Goal: Information Seeking & Learning: Learn about a topic

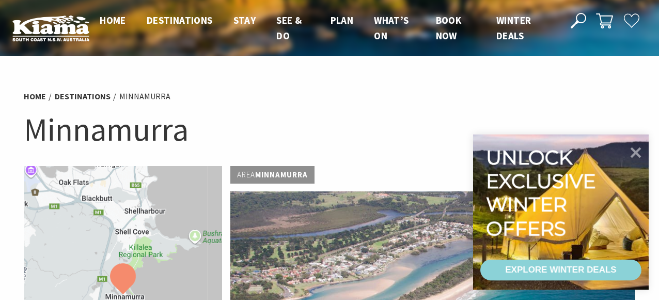
scroll to position [373, 0]
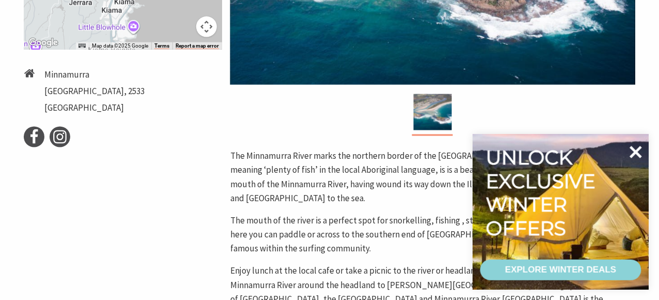
click at [636, 152] on icon at bounding box center [636, 152] width 12 height 12
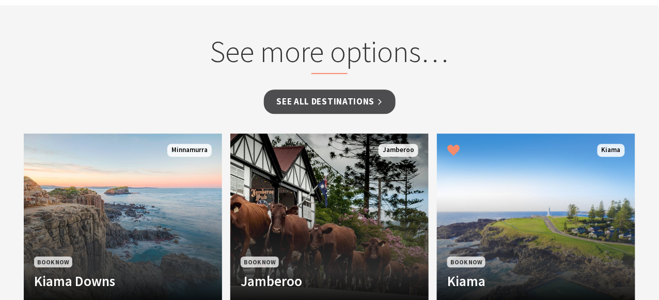
scroll to position [735, 0]
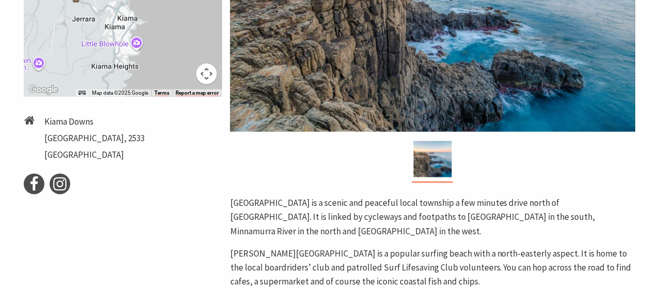
scroll to position [310, 0]
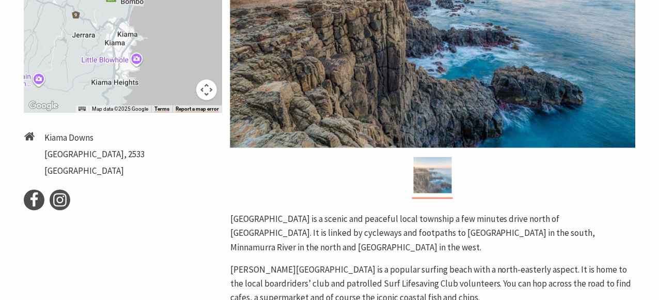
click at [439, 183] on img at bounding box center [433, 175] width 38 height 36
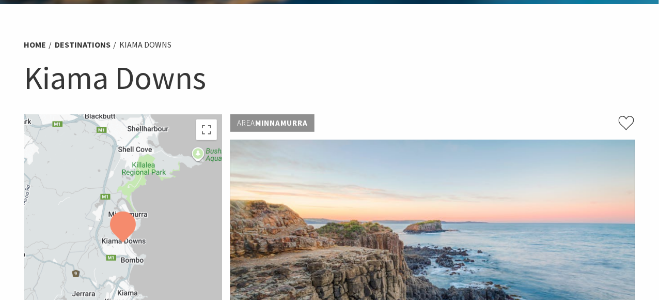
scroll to position [0, 0]
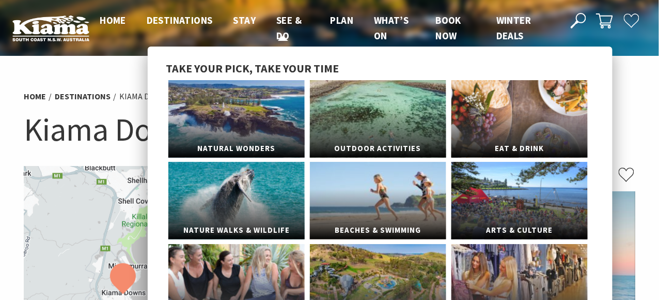
click at [286, 20] on span "See & Do" at bounding box center [288, 28] width 25 height 28
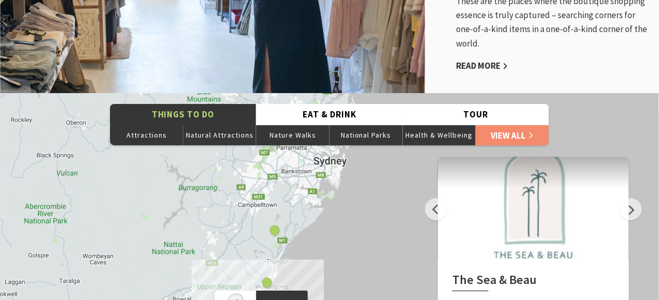
scroll to position [1963, 0]
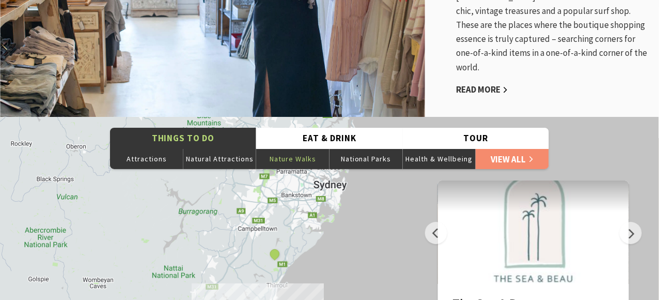
click at [286, 148] on button "Nature Walks" at bounding box center [292, 158] width 73 height 21
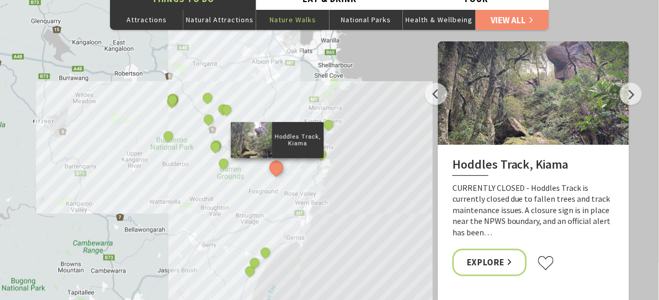
scroll to position [2118, 0]
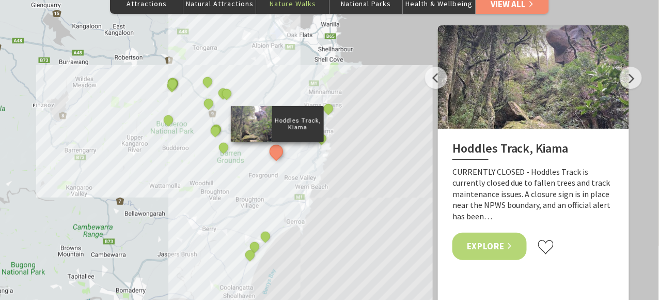
click at [491, 232] on link "Explore" at bounding box center [490, 245] width 74 height 27
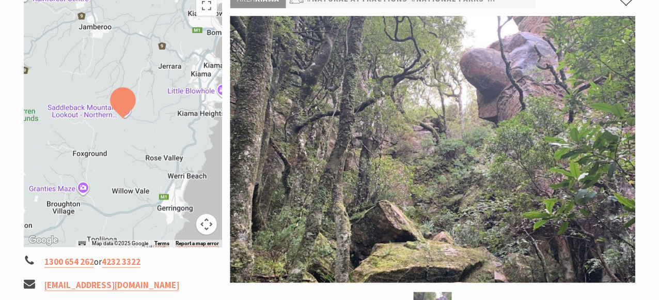
scroll to position [154, 0]
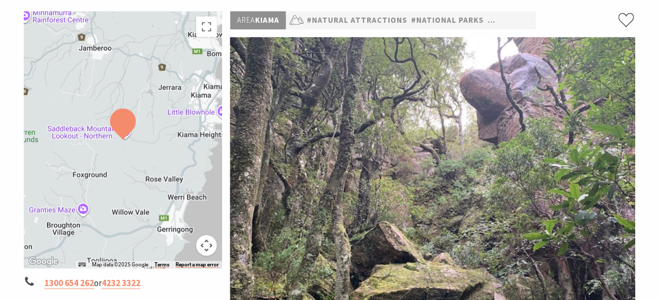
click at [471, 232] on img at bounding box center [433, 170] width 406 height 267
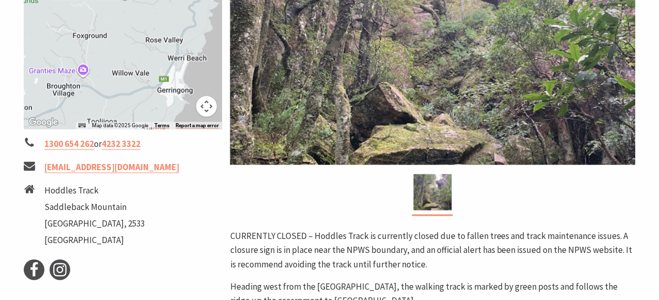
scroll to position [310, 0]
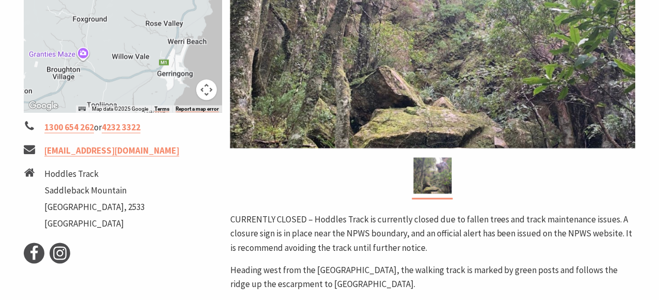
click at [28, 173] on use at bounding box center [29, 172] width 10 height 8
click at [50, 173] on li "Hoddles Track" at bounding box center [94, 174] width 100 height 14
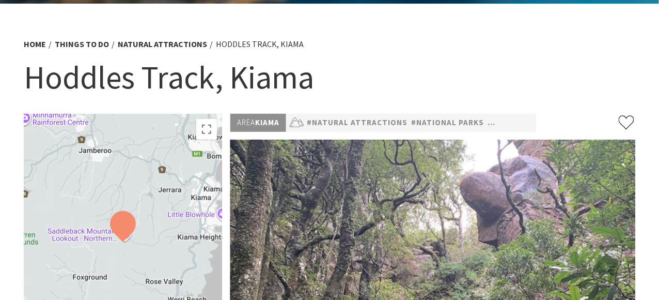
scroll to position [52, 0]
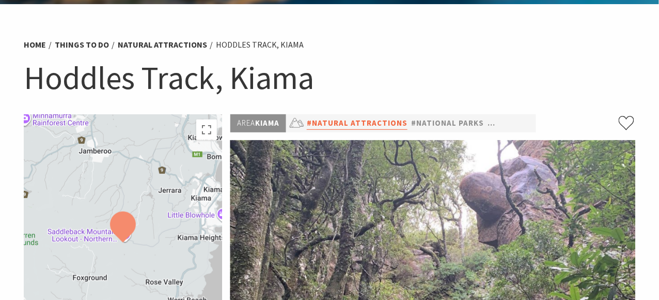
click at [395, 124] on link "#Natural Attractions" at bounding box center [357, 123] width 101 height 13
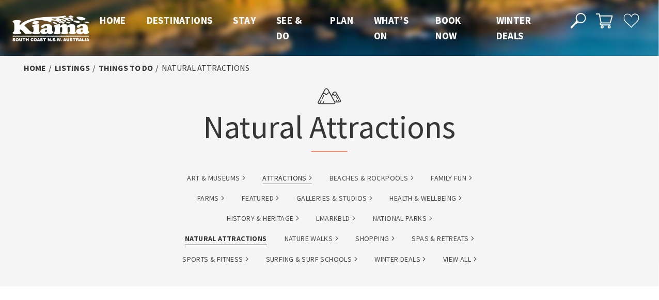
click at [282, 178] on link "Attractions" at bounding box center [287, 178] width 49 height 12
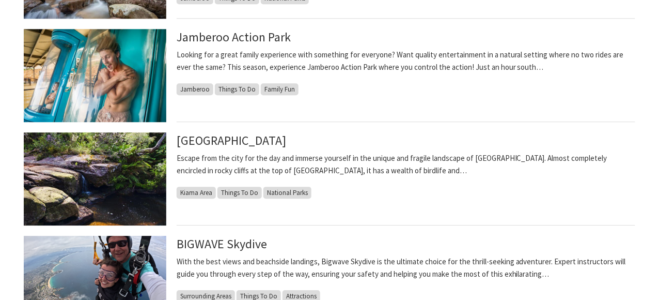
scroll to position [723, 0]
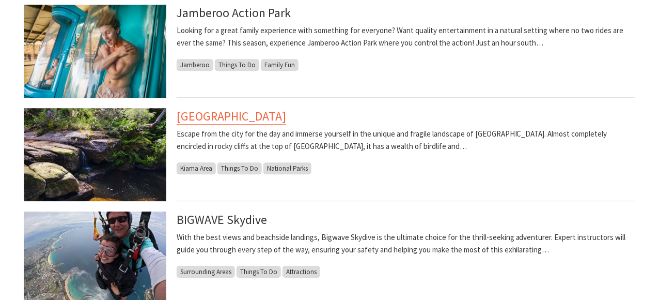
click at [198, 116] on link "[GEOGRAPHIC_DATA]" at bounding box center [232, 116] width 110 height 17
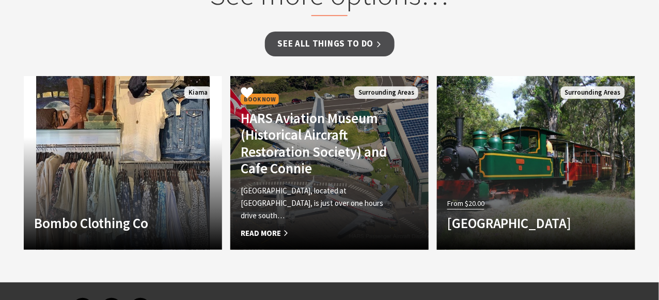
scroll to position [930, 0]
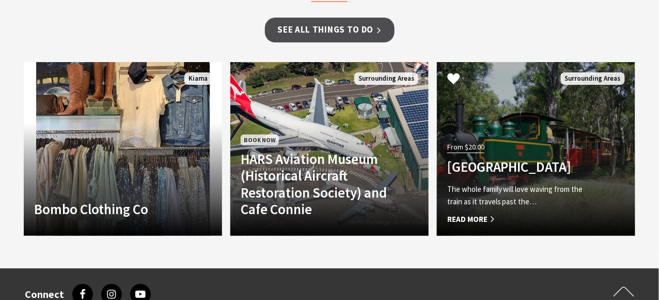
click at [471, 213] on span "Read More" at bounding box center [521, 219] width 148 height 12
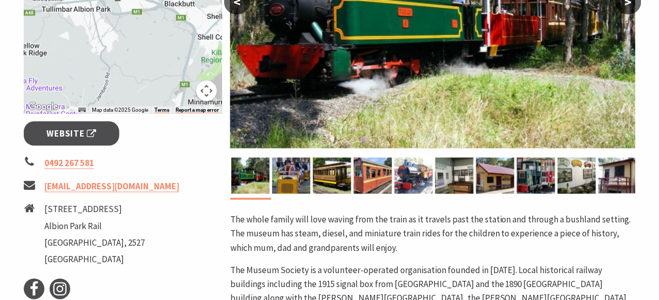
scroll to position [206, 0]
